Goal: Complete application form: Complete application form

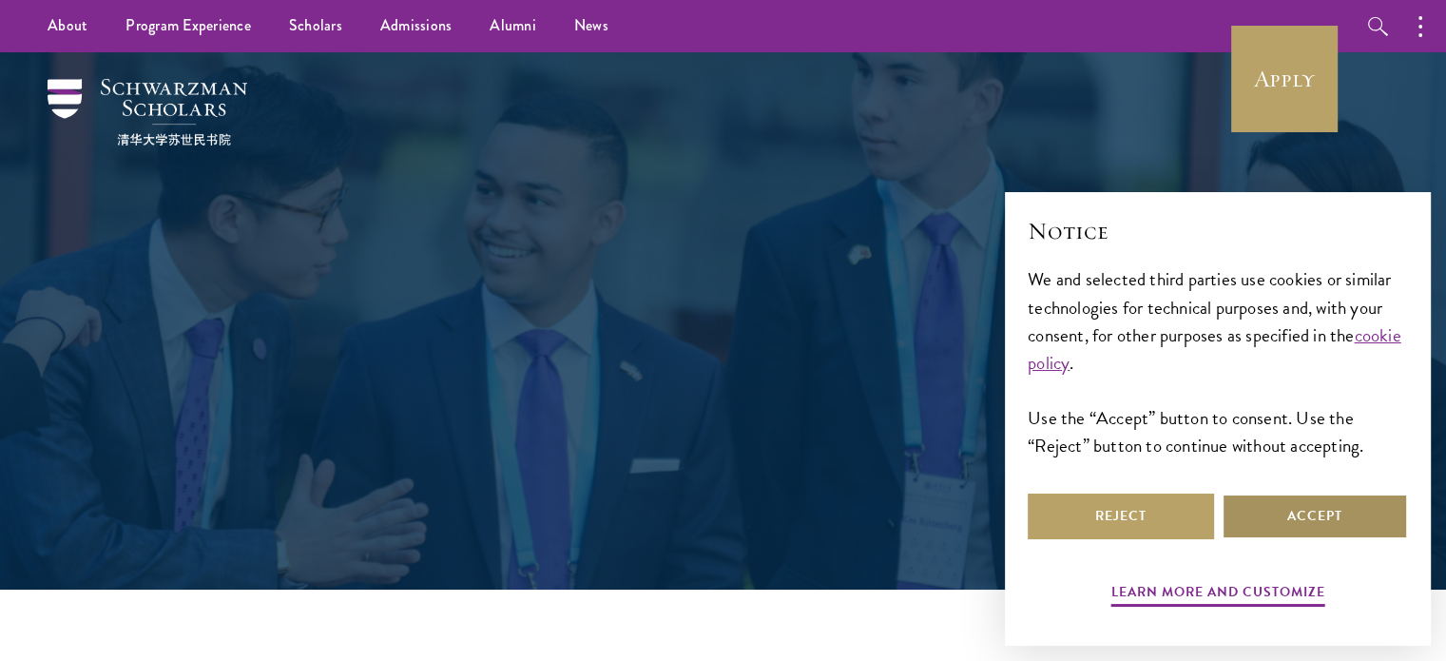
click at [1293, 515] on button "Accept" at bounding box center [1314, 516] width 186 height 46
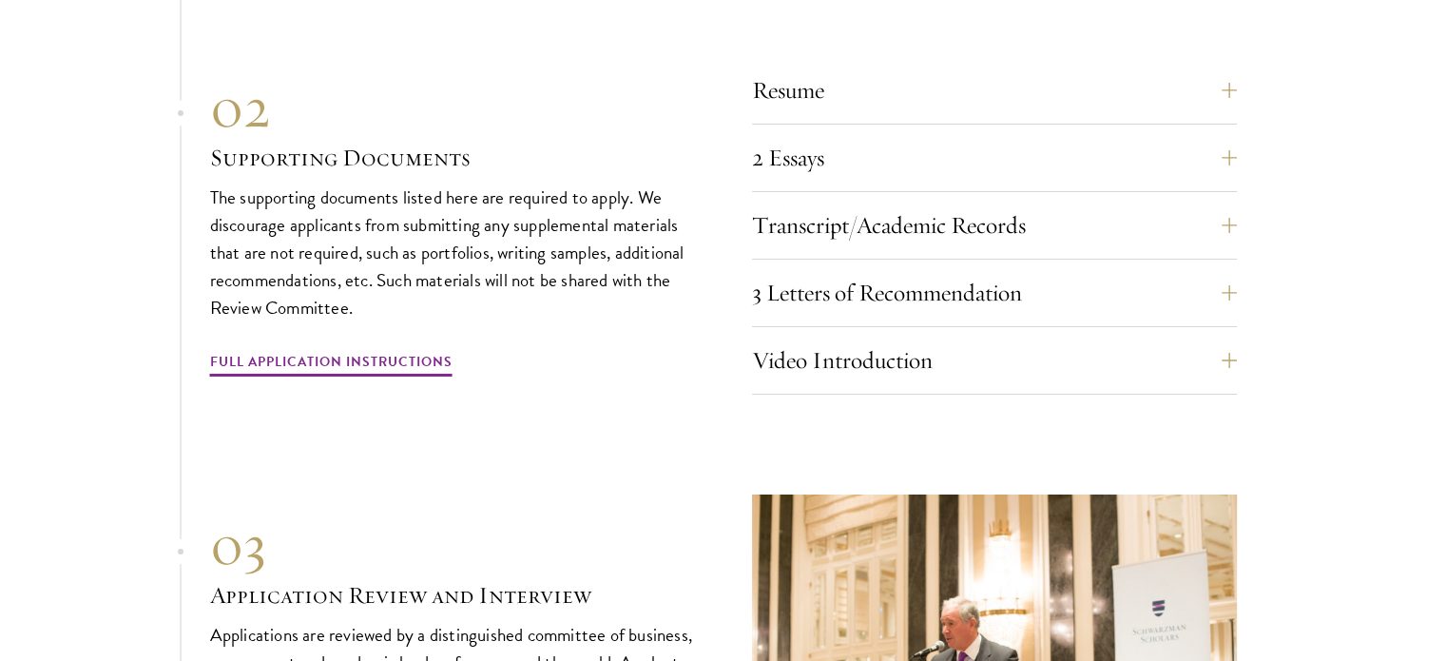
scroll to position [6691, 0]
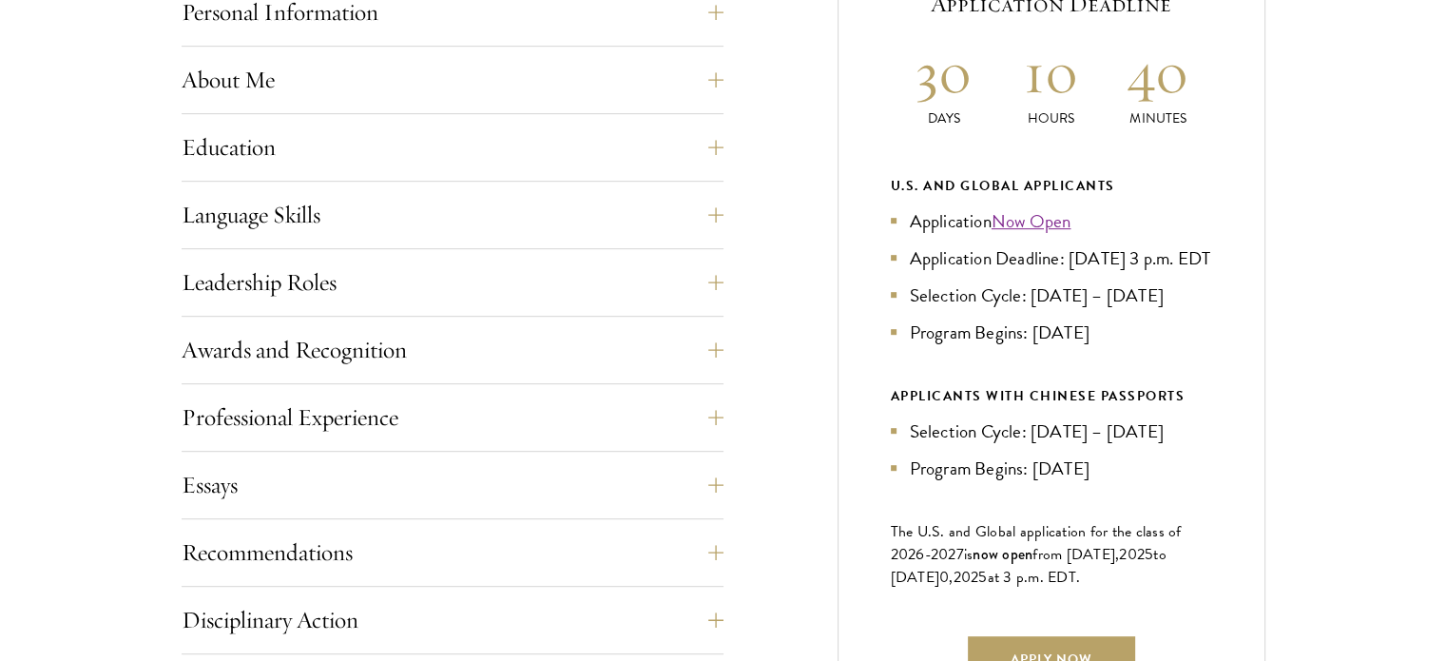
scroll to position [950, 0]
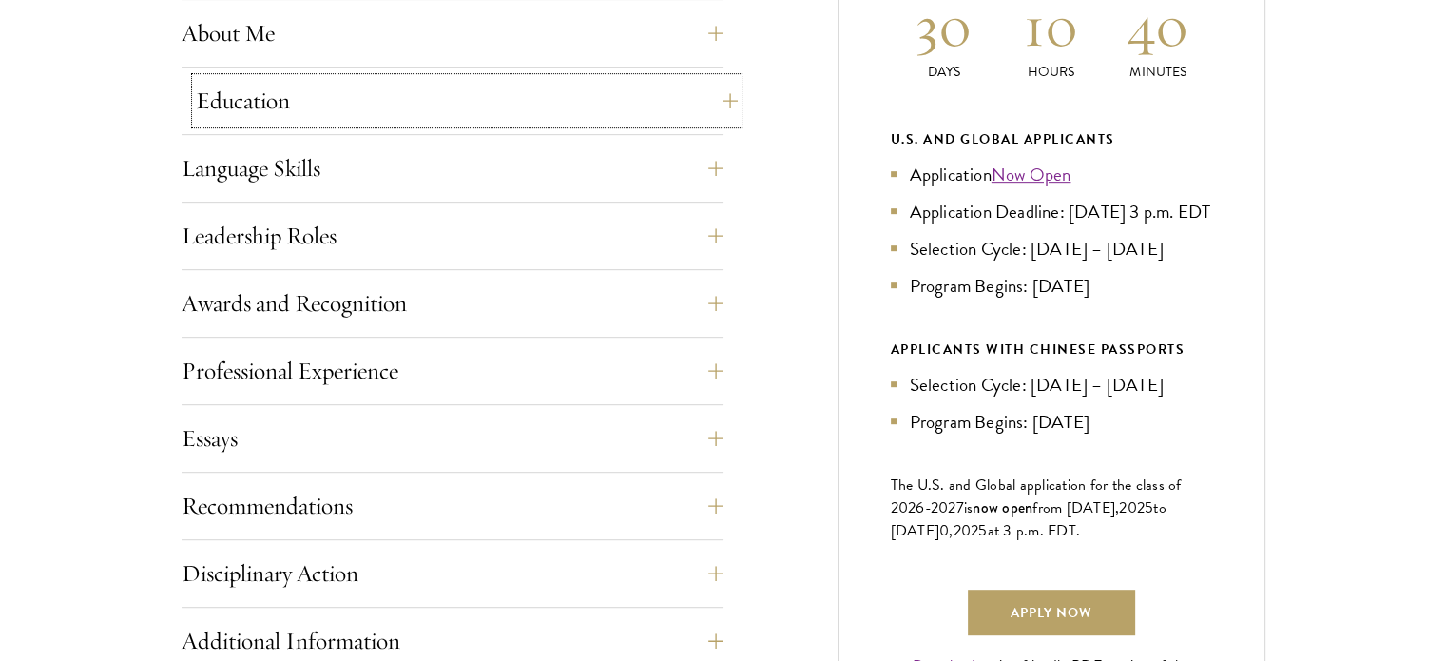
click at [705, 98] on button "Education" at bounding box center [467, 101] width 542 height 46
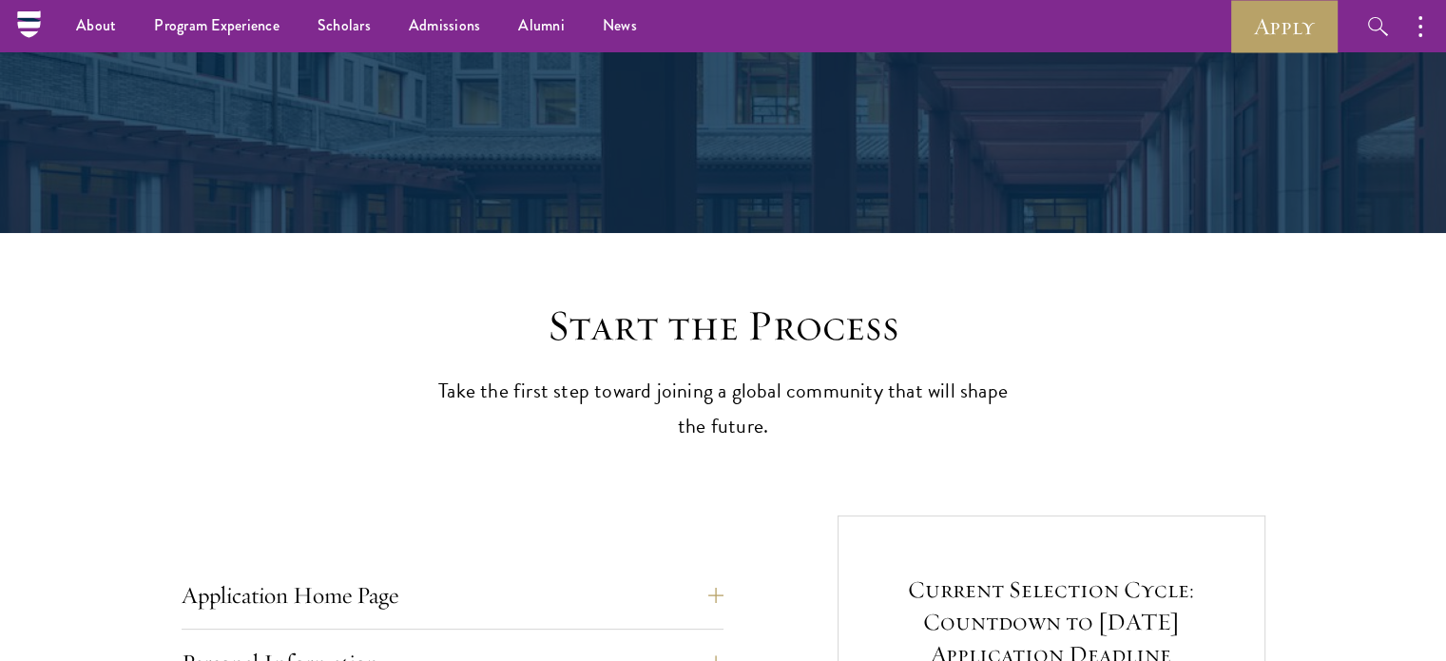
scroll to position [0, 0]
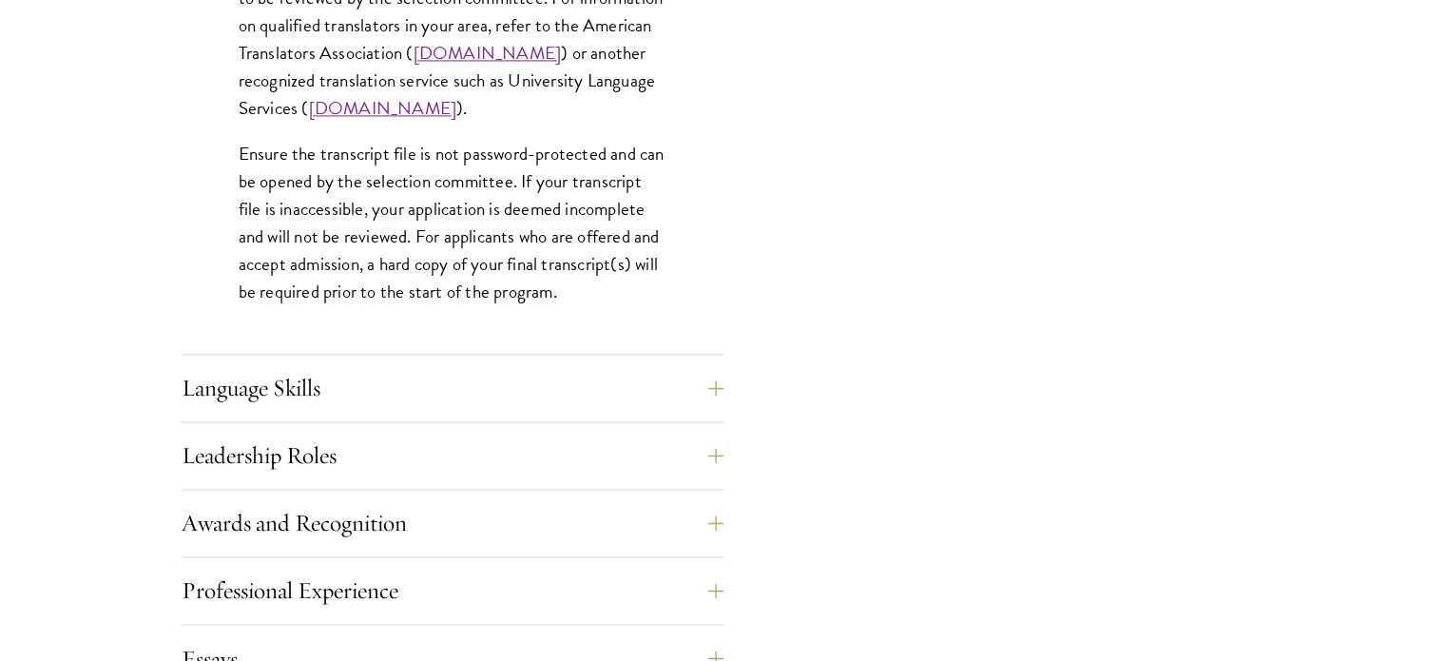
scroll to position [3003, 0]
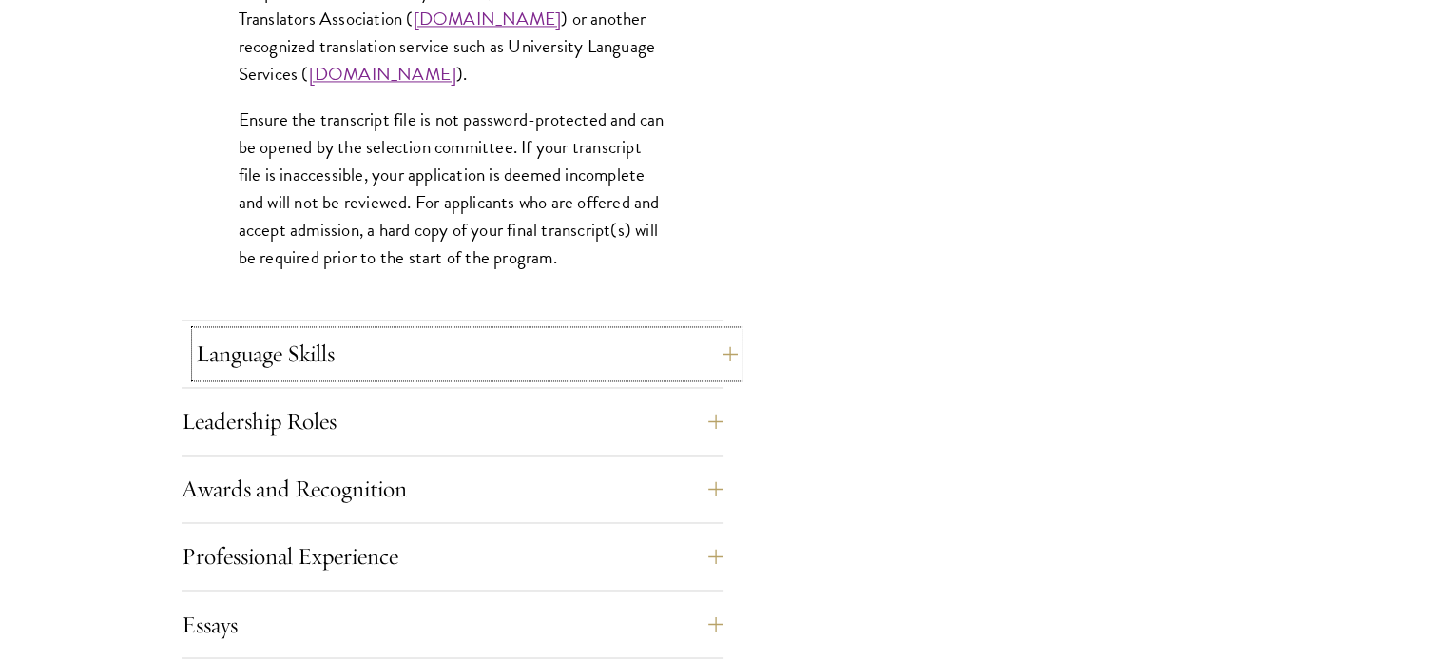
click at [721, 367] on button "Language Skills" at bounding box center [467, 354] width 542 height 46
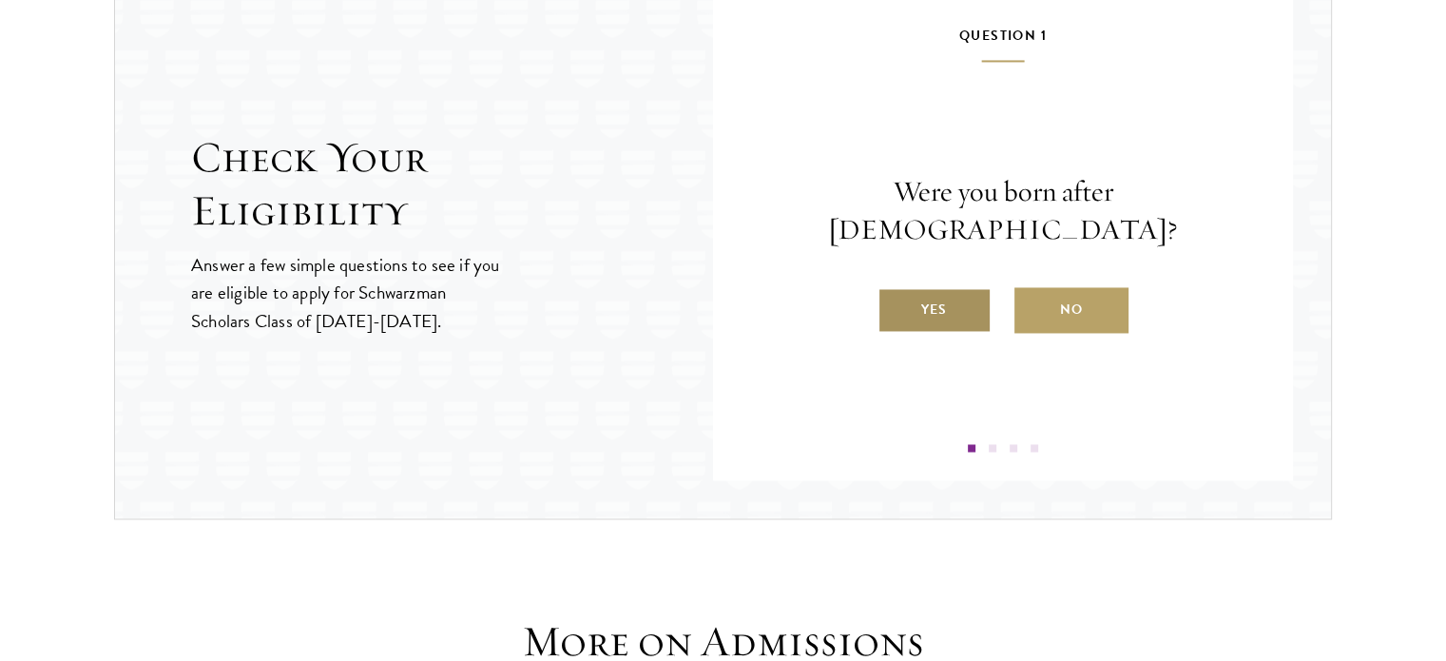
click at [931, 287] on label "Yes" at bounding box center [934, 310] width 114 height 46
click at [894, 289] on input "Yes" at bounding box center [885, 297] width 17 height 17
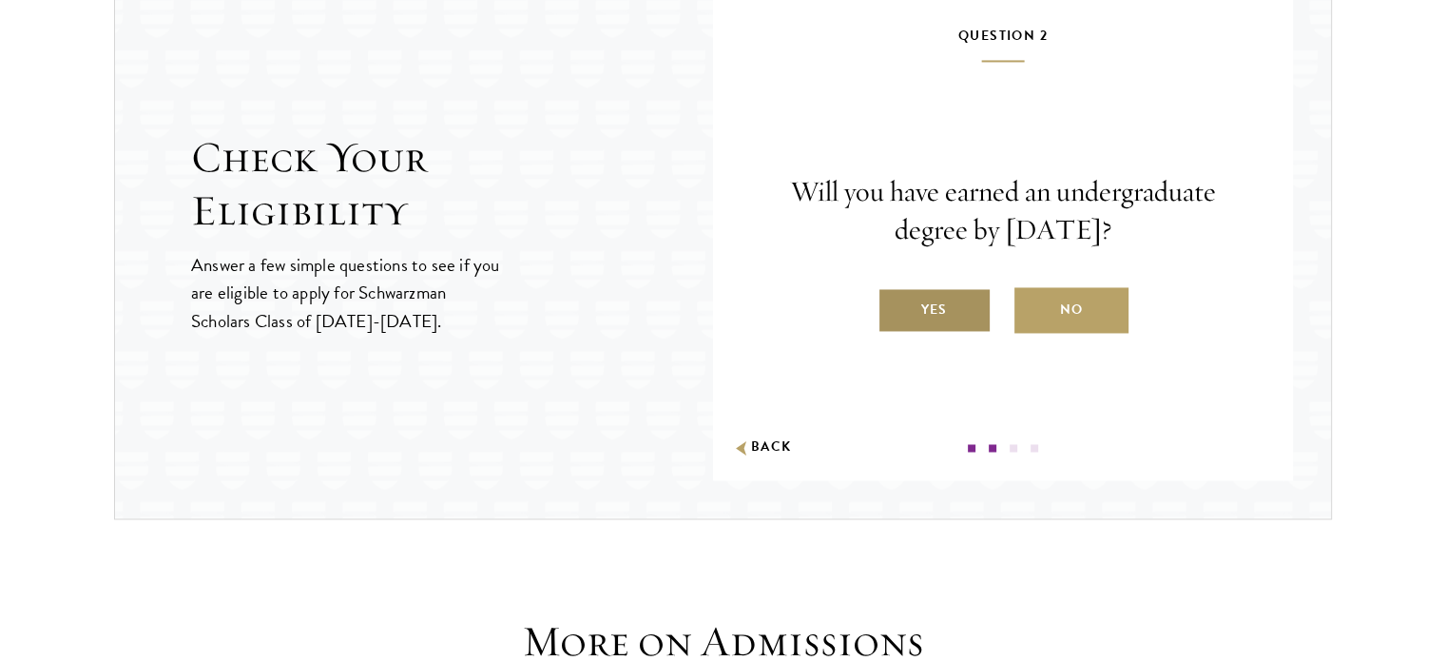
click at [933, 308] on label "Yes" at bounding box center [934, 310] width 114 height 46
click at [894, 306] on input "Yes" at bounding box center [885, 297] width 17 height 17
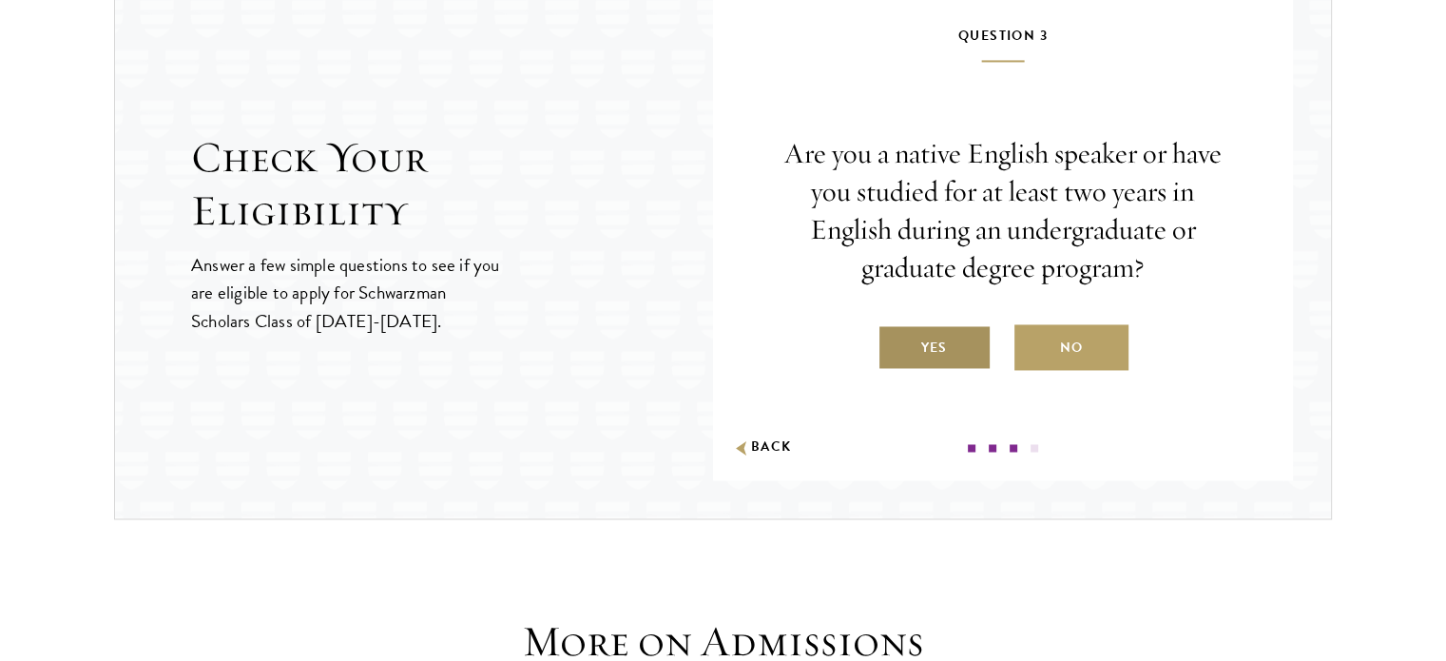
click at [921, 354] on label "Yes" at bounding box center [934, 347] width 114 height 46
click at [894, 344] on input "Yes" at bounding box center [885, 335] width 17 height 17
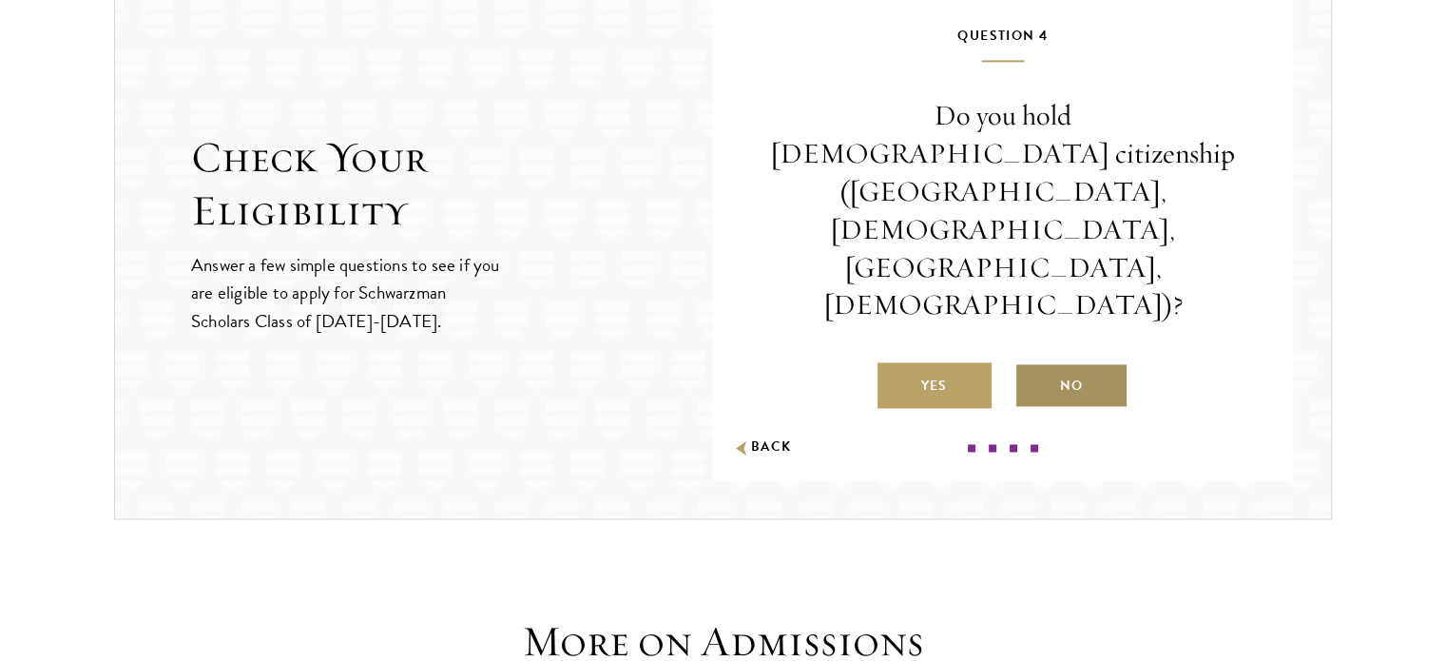
click at [1072, 362] on label "No" at bounding box center [1071, 385] width 114 height 46
click at [1031, 365] on input "No" at bounding box center [1022, 373] width 17 height 17
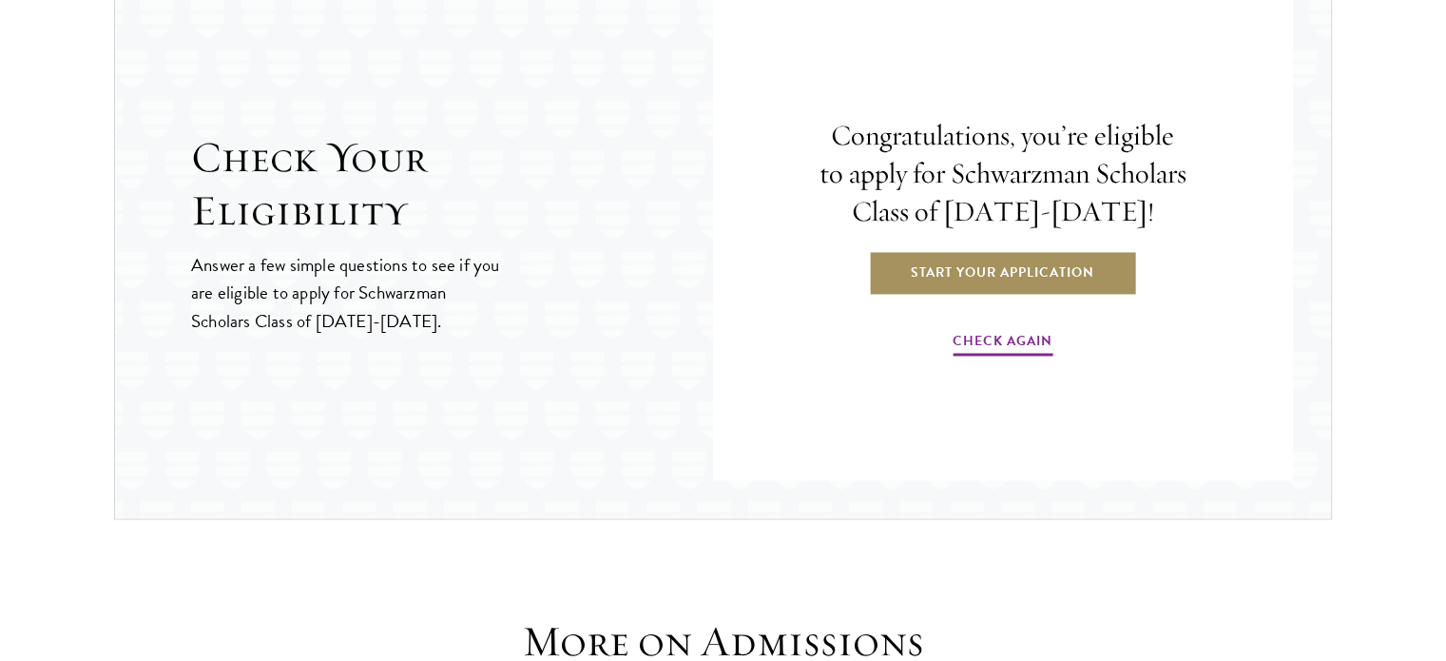
click at [1004, 258] on link "Start Your Application" at bounding box center [1002, 272] width 269 height 46
